Goal: Transaction & Acquisition: Purchase product/service

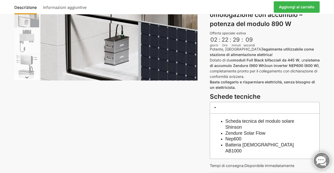
scroll to position [114, 0]
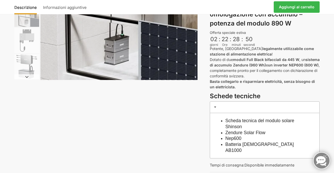
click at [326, 141] on div "Descrizione Informazioni aggiuntive 1.899,00 CHF Il prezzo originale era: 1.899…" at bounding box center [166, 68] width 327 height 291
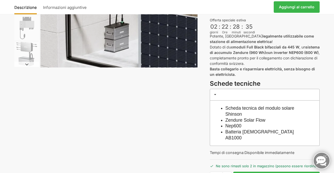
scroll to position [128, 0]
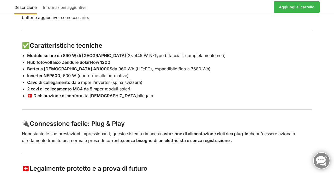
scroll to position [439, 0]
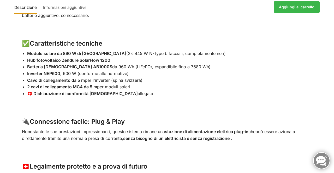
click at [332, 129] on div "Descrizione Informazioni aggiuntive Con 2 moduli solari da 445 watt ciascuno ⚡ …" at bounding box center [167, 63] width 334 height 322
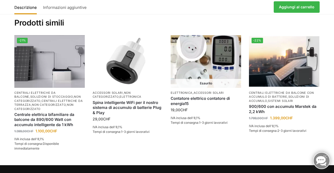
scroll to position [680, 0]
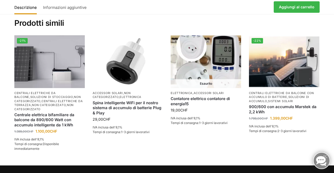
click at [331, 133] on section "Numero articolo: 4786435634-1-1 Categorie: Soluzioni di archiviazione , Elettro…" at bounding box center [167, 76] width 334 height 178
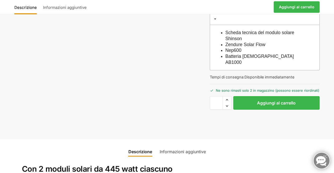
scroll to position [200, 0]
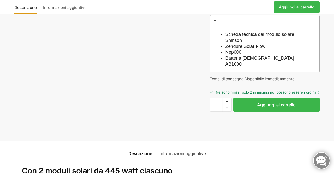
click at [303, 100] on button "Aggiungi al carrello" at bounding box center [276, 105] width 86 height 14
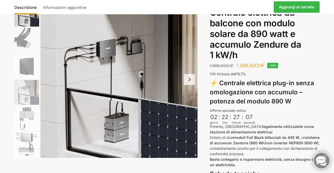
scroll to position [44, 0]
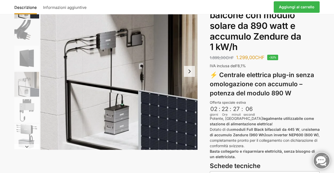
click at [302, 12] on link "Aggiungi al carrello" at bounding box center [296, 6] width 46 height 11
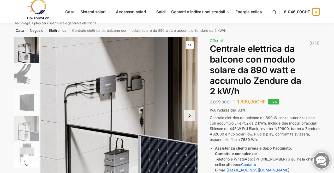
click at [329, 90] on div "Descrizione Informazioni aggiuntive 2.099,00 CHF Il prezzo originale era: 2.099…" at bounding box center [166, 161] width 327 height 248
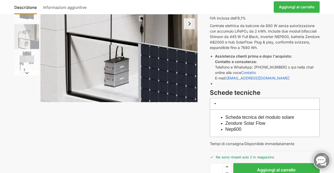
scroll to position [91, 0]
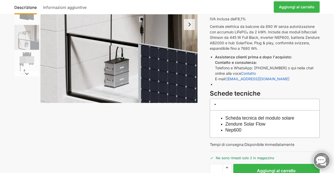
click at [293, 10] on link "Aggiungi al carrello" at bounding box center [296, 6] width 46 height 11
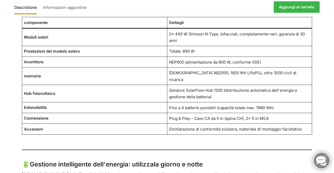
scroll to position [444, 0]
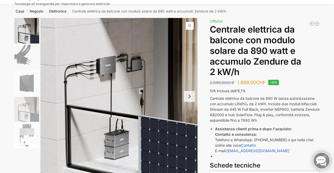
scroll to position [15, 0]
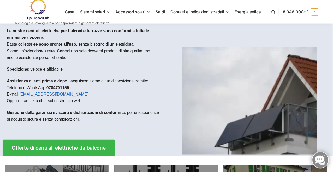
scroll to position [3, 0]
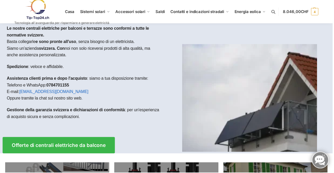
click at [251, 93] on img at bounding box center [250, 98] width 135 height 108
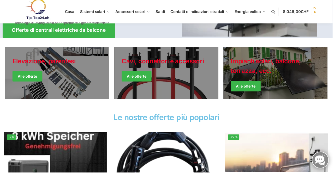
scroll to position [119, 0]
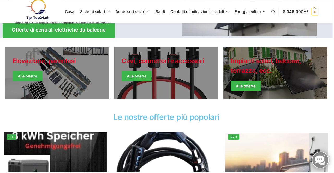
click at [274, 78] on link "Giacche invernali" at bounding box center [276, 73] width 104 height 52
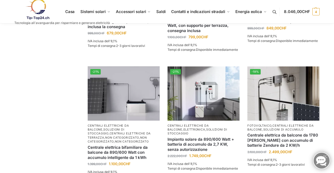
scroll to position [422, 0]
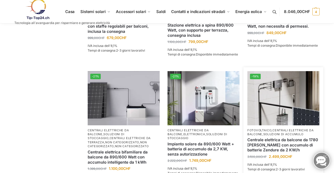
click at [294, 111] on img at bounding box center [283, 98] width 72 height 54
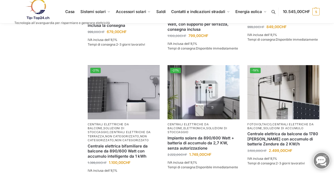
scroll to position [439, 0]
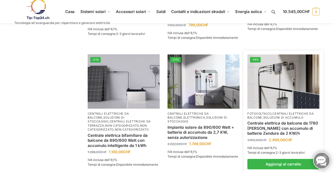
click at [282, 90] on img at bounding box center [283, 81] width 72 height 54
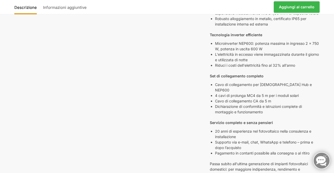
scroll to position [232, 0]
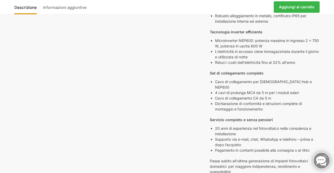
click at [328, 106] on div "Descrizione Informazioni aggiuntive 3.100,00 CHF Il prezzo originale era: 3.100…" at bounding box center [166, 58] width 327 height 504
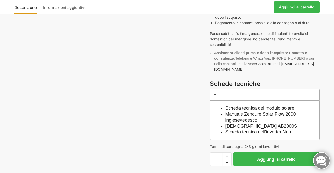
scroll to position [365, 0]
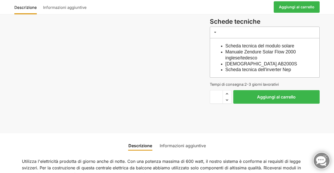
click at [293, 49] on font "Manuale Zendure Solar Flow 2000 inglese/tedesco" at bounding box center [260, 54] width 70 height 11
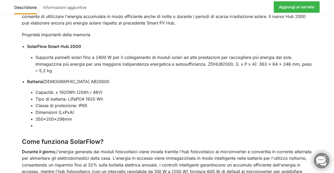
scroll to position [847, 0]
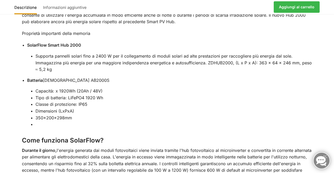
click at [328, 117] on div "Descrizione Informazioni aggiuntive Utilizza l'elettricità prodotta di giorno a…" at bounding box center [167, 13] width 334 height 613
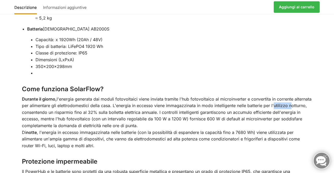
scroll to position [898, 0]
click at [181, 63] on li "350×200×298mm" at bounding box center [173, 66] width 277 height 7
click at [301, 70] on li at bounding box center [173, 73] width 277 height 7
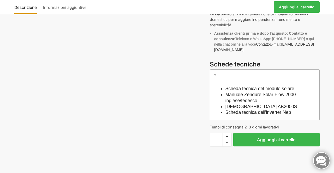
scroll to position [382, 0]
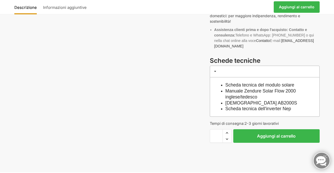
click at [286, 133] on font "Aggiungi al carrello" at bounding box center [276, 135] width 39 height 5
click at [290, 10] on link "Aggiungi al carrello" at bounding box center [296, 6] width 46 height 11
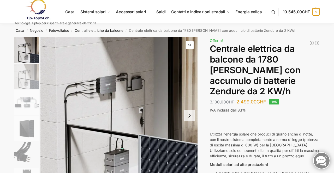
click at [89, 13] on link at bounding box center [55, 9] width 82 height 21
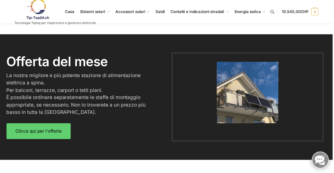
scroll to position [625, 0]
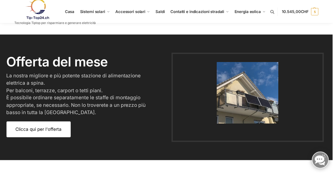
click at [46, 136] on link "Clicca qui per l'offerta" at bounding box center [39, 130] width 64 height 16
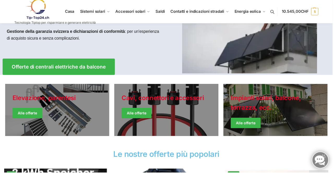
scroll to position [81, 0]
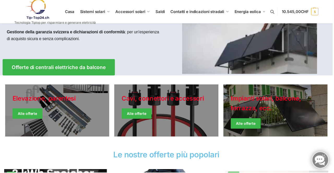
click at [295, 109] on link "Giacche invernali" at bounding box center [276, 111] width 104 height 52
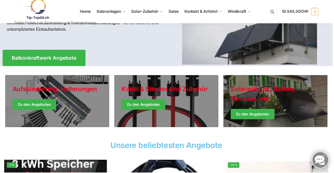
scroll to position [98, 0]
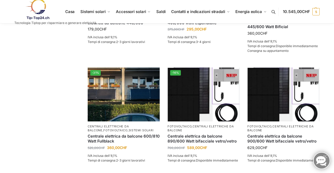
scroll to position [197, 0]
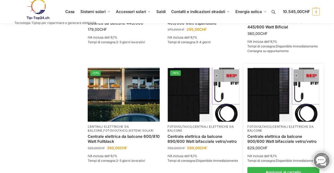
click at [285, 113] on img at bounding box center [283, 95] width 72 height 54
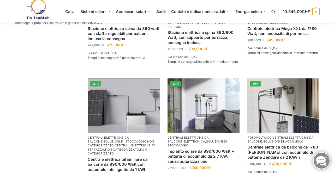
scroll to position [415, 0]
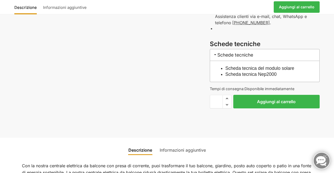
scroll to position [285, 0]
click at [275, 104] on button "Aggiungi al carrello" at bounding box center [276, 102] width 86 height 14
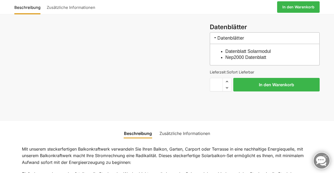
scroll to position [302, 0]
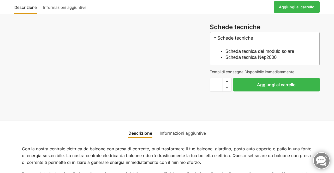
click at [299, 11] on link "Aggiungi al carrello" at bounding box center [296, 6] width 46 height 11
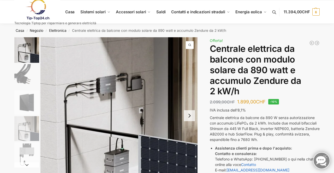
click at [94, 14] on link at bounding box center [55, 9] width 82 height 21
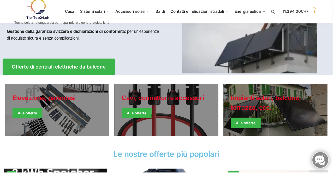
scroll to position [80, 0]
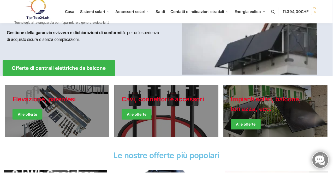
click at [261, 117] on link "Giacche invernali" at bounding box center [276, 112] width 104 height 52
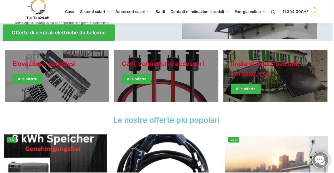
scroll to position [0, 0]
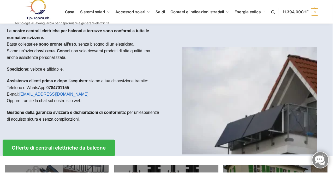
click at [276, 114] on img at bounding box center [250, 101] width 135 height 108
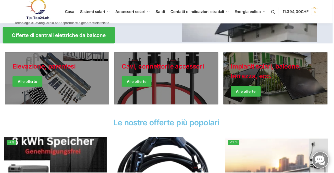
scroll to position [114, 0]
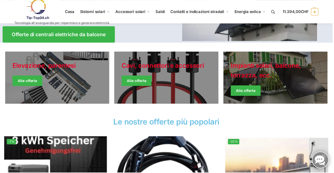
click at [271, 85] on link "Giacche invernali" at bounding box center [276, 78] width 104 height 52
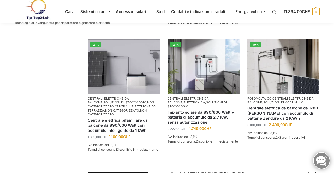
scroll to position [455, 0]
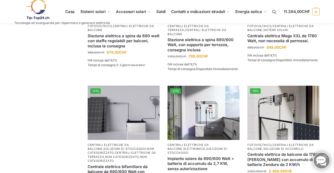
scroll to position [408, 0]
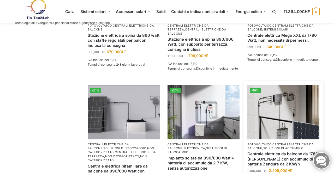
click at [286, 131] on img at bounding box center [283, 112] width 72 height 54
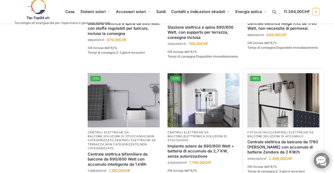
scroll to position [424, 0]
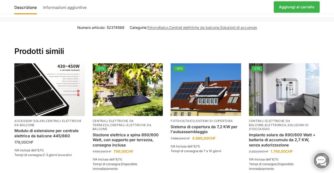
scroll to position [1151, 0]
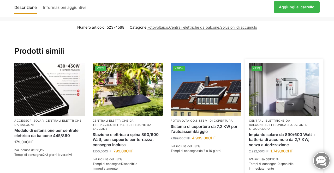
click at [289, 95] on img at bounding box center [284, 89] width 70 height 53
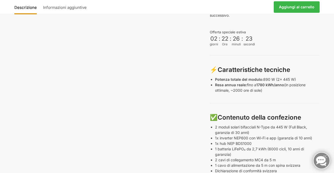
scroll to position [216, 0]
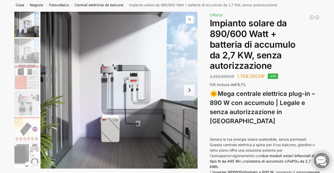
scroll to position [0, 0]
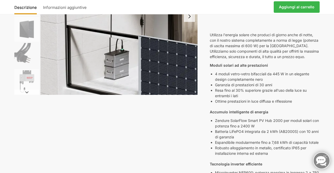
scroll to position [103, 0]
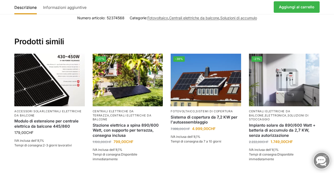
scroll to position [1159, 0]
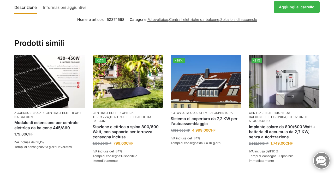
click at [293, 111] on p "Centrali elettriche da balcone , elettronica , soluzioni di stoccaggio" at bounding box center [284, 117] width 70 height 12
click at [290, 111] on font "Centrali elettriche da balcone" at bounding box center [269, 115] width 41 height 8
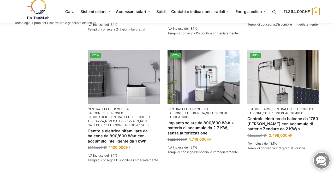
scroll to position [444, 0]
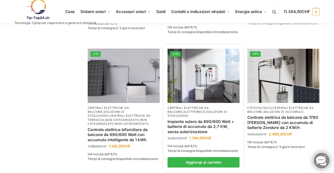
click at [208, 91] on img at bounding box center [203, 76] width 72 height 54
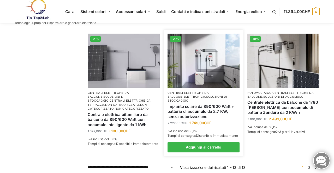
scroll to position [461, 0]
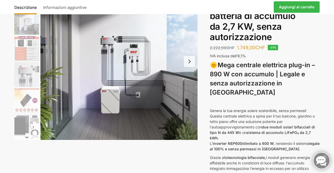
scroll to position [52, 0]
